Goal: Information Seeking & Learning: Learn about a topic

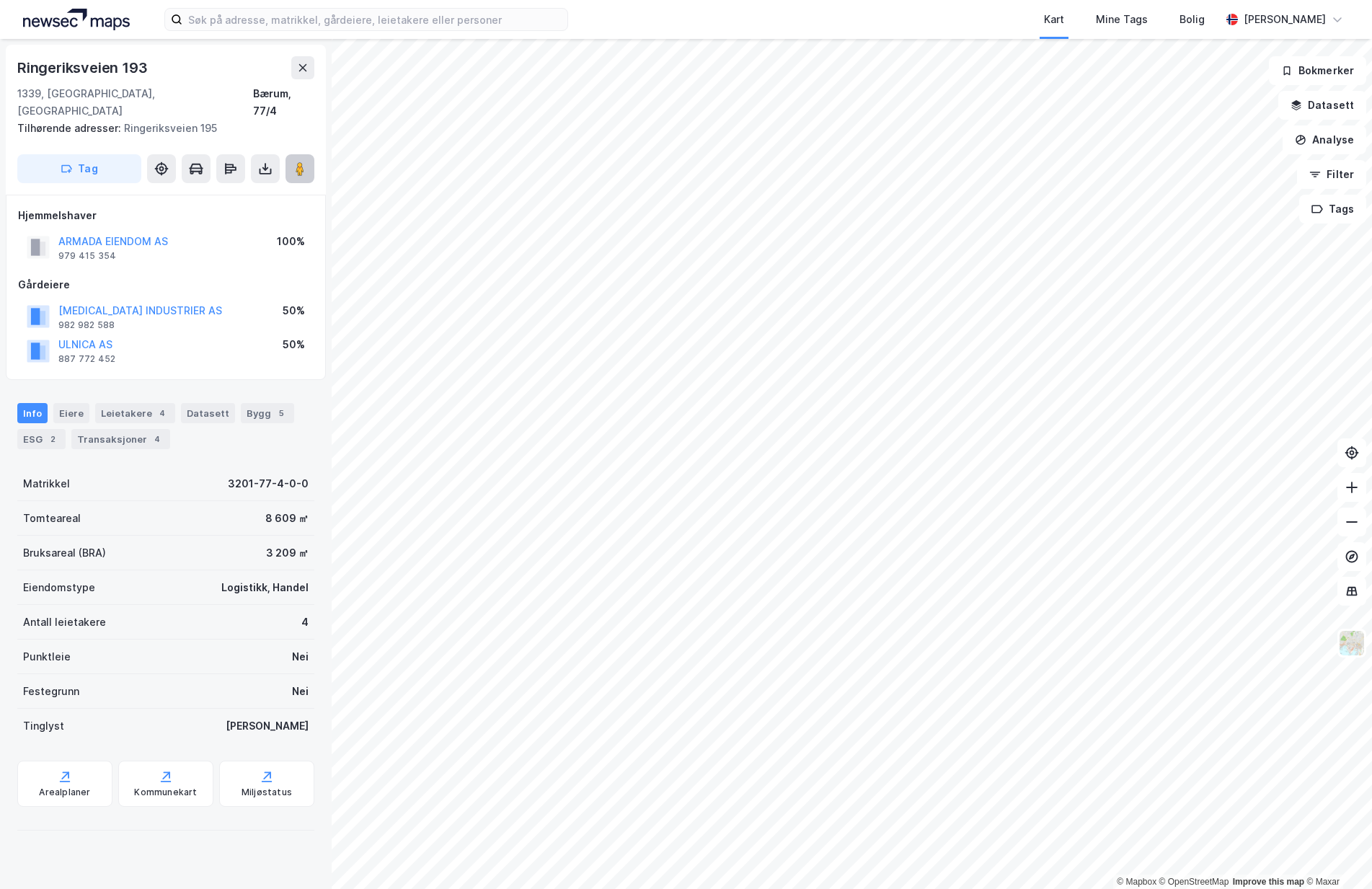
click at [296, 161] on image at bounding box center [299, 168] width 8 height 14
